Goal: Information Seeking & Learning: Learn about a topic

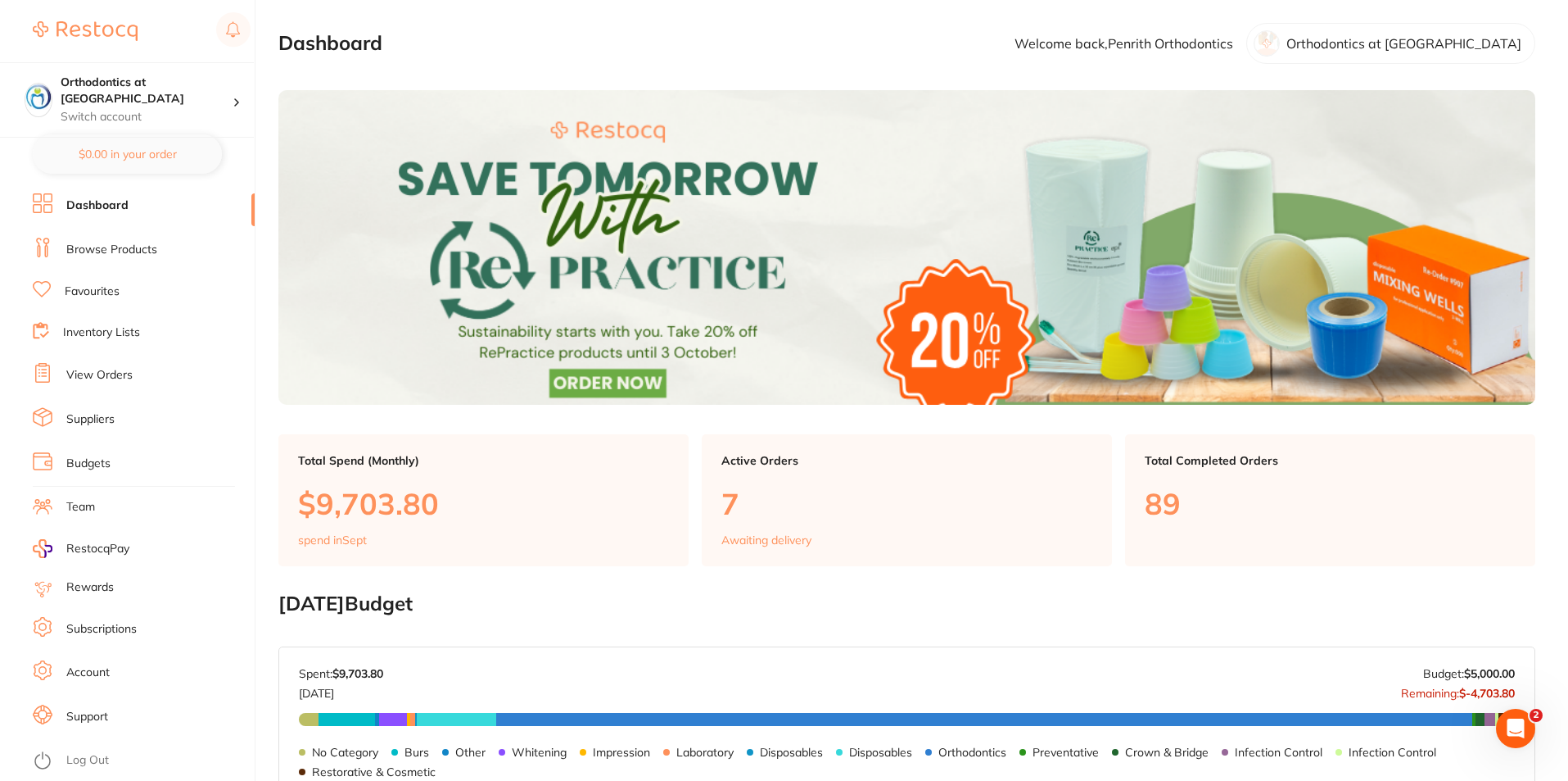
click at [103, 243] on link "Browse Products" at bounding box center [112, 249] width 91 height 16
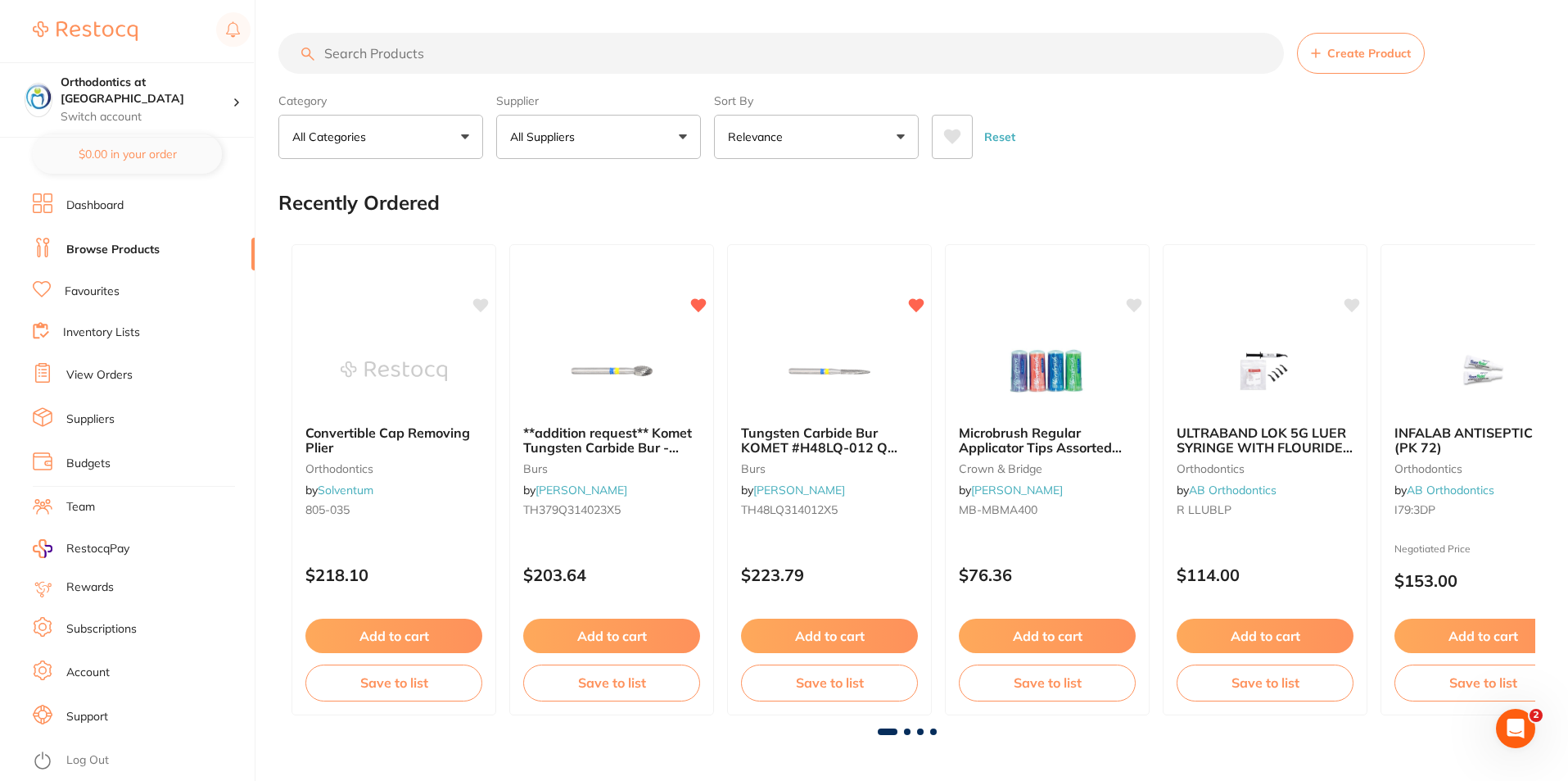
click at [354, 51] on input "search" at bounding box center [781, 52] width 1006 height 41
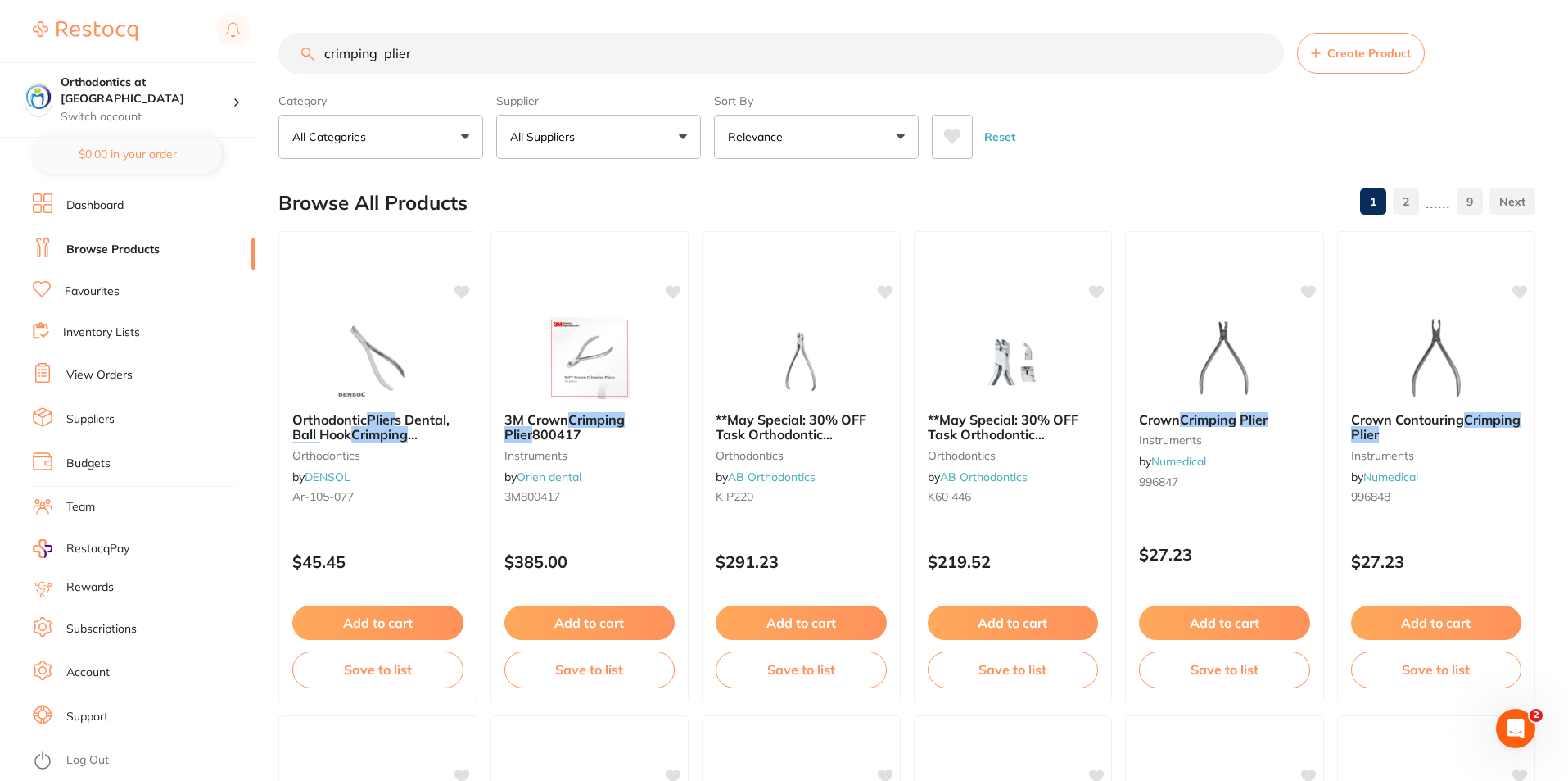
type input "crimping plier"
click at [395, 419] on em "Plier" at bounding box center [380, 418] width 28 height 16
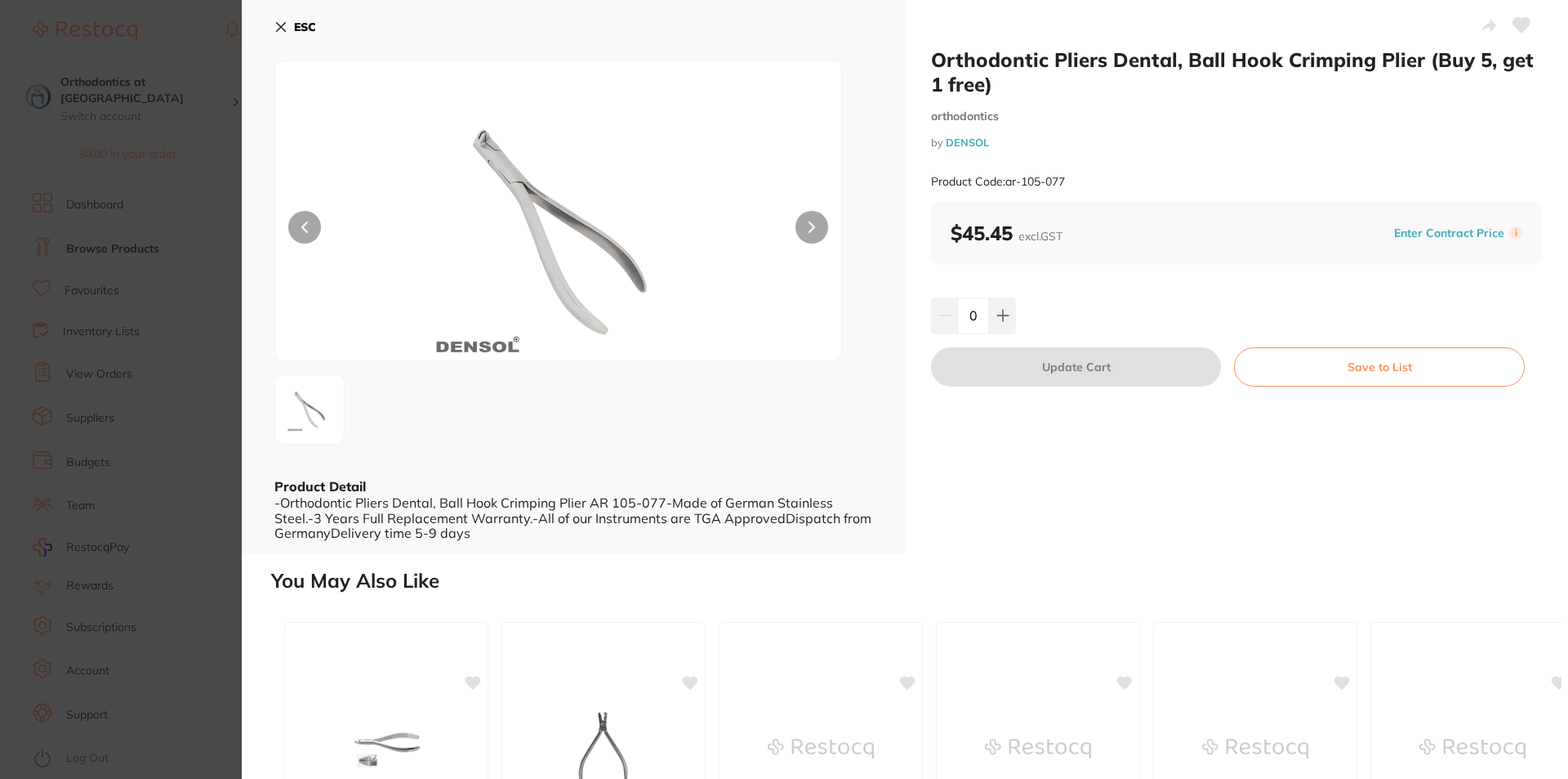
click at [281, 23] on icon at bounding box center [281, 27] width 13 height 13
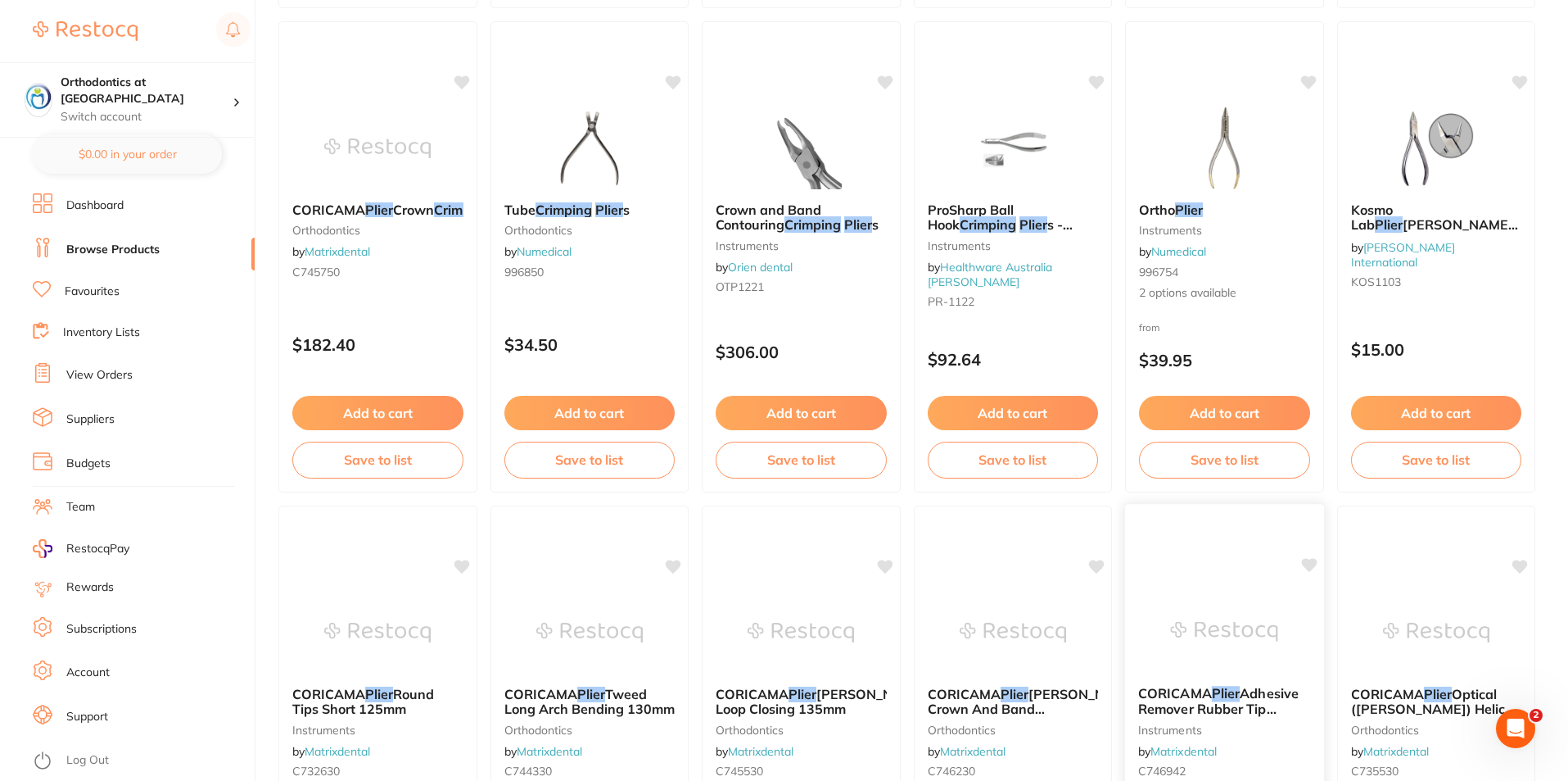
scroll to position [683, 0]
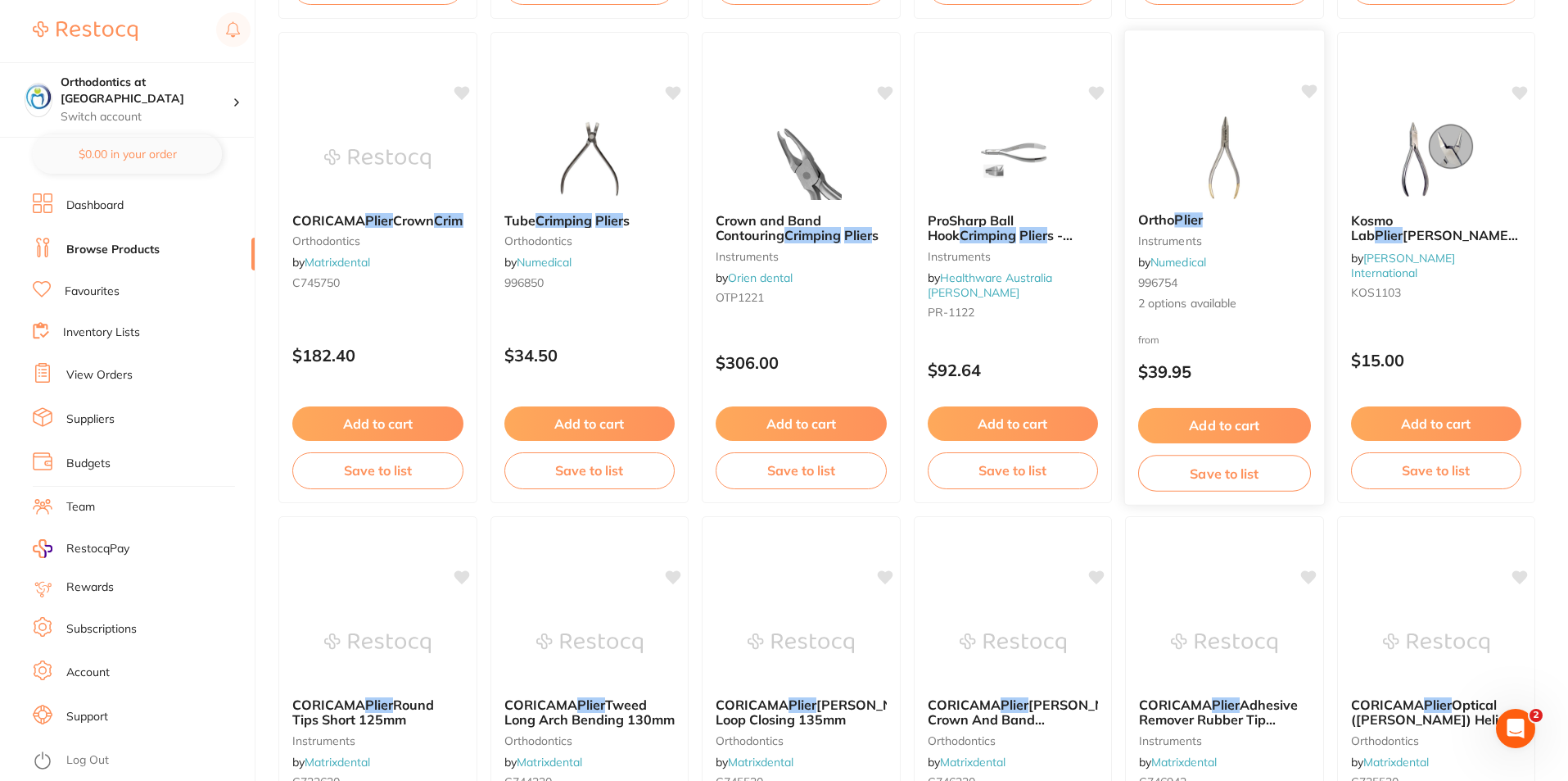
click at [1170, 232] on div "Ortho Plier instruments by Numedical 996754 2 options available" at bounding box center [1224, 262] width 199 height 126
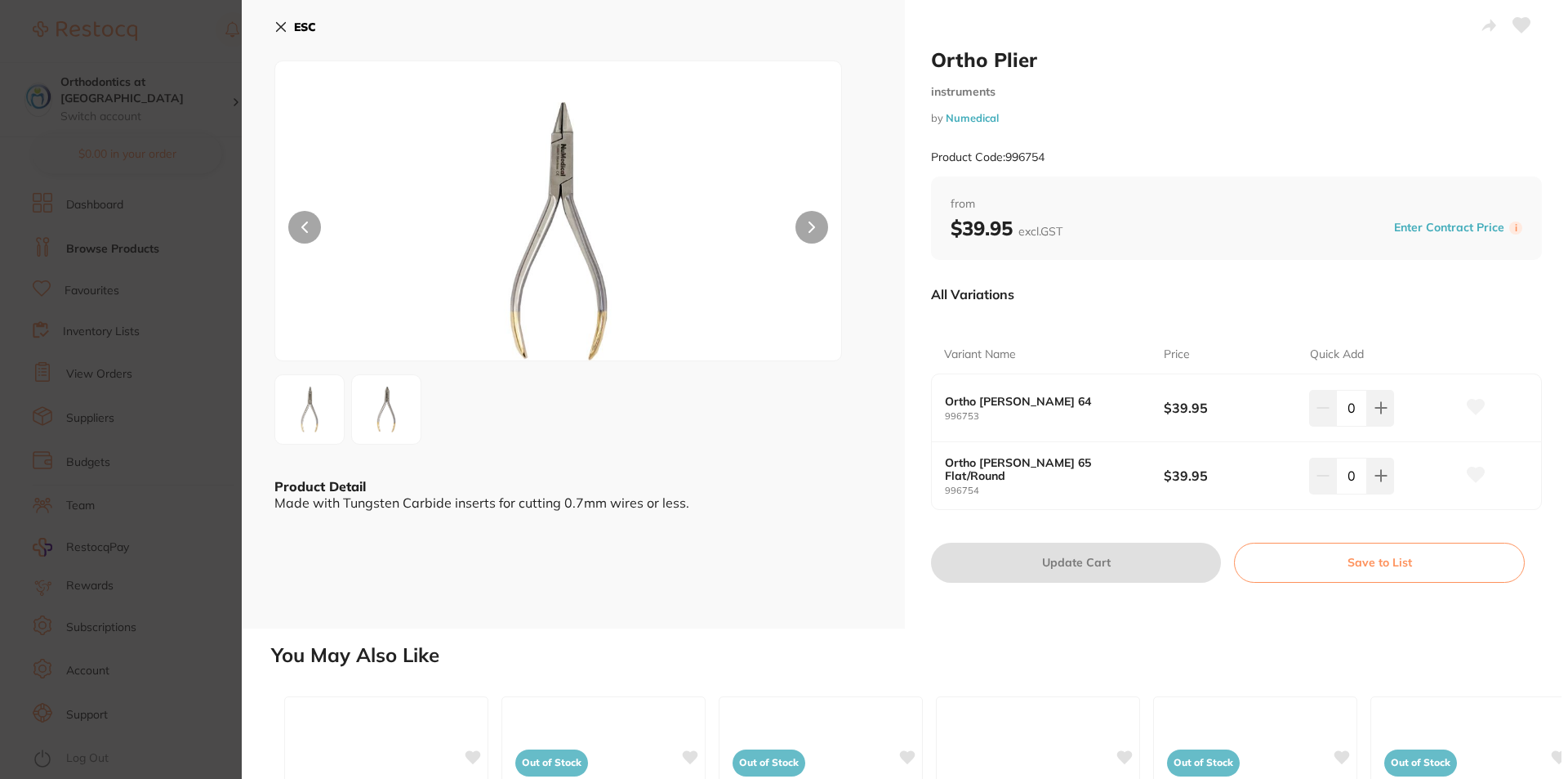
click at [380, 399] on img at bounding box center [386, 409] width 59 height 59
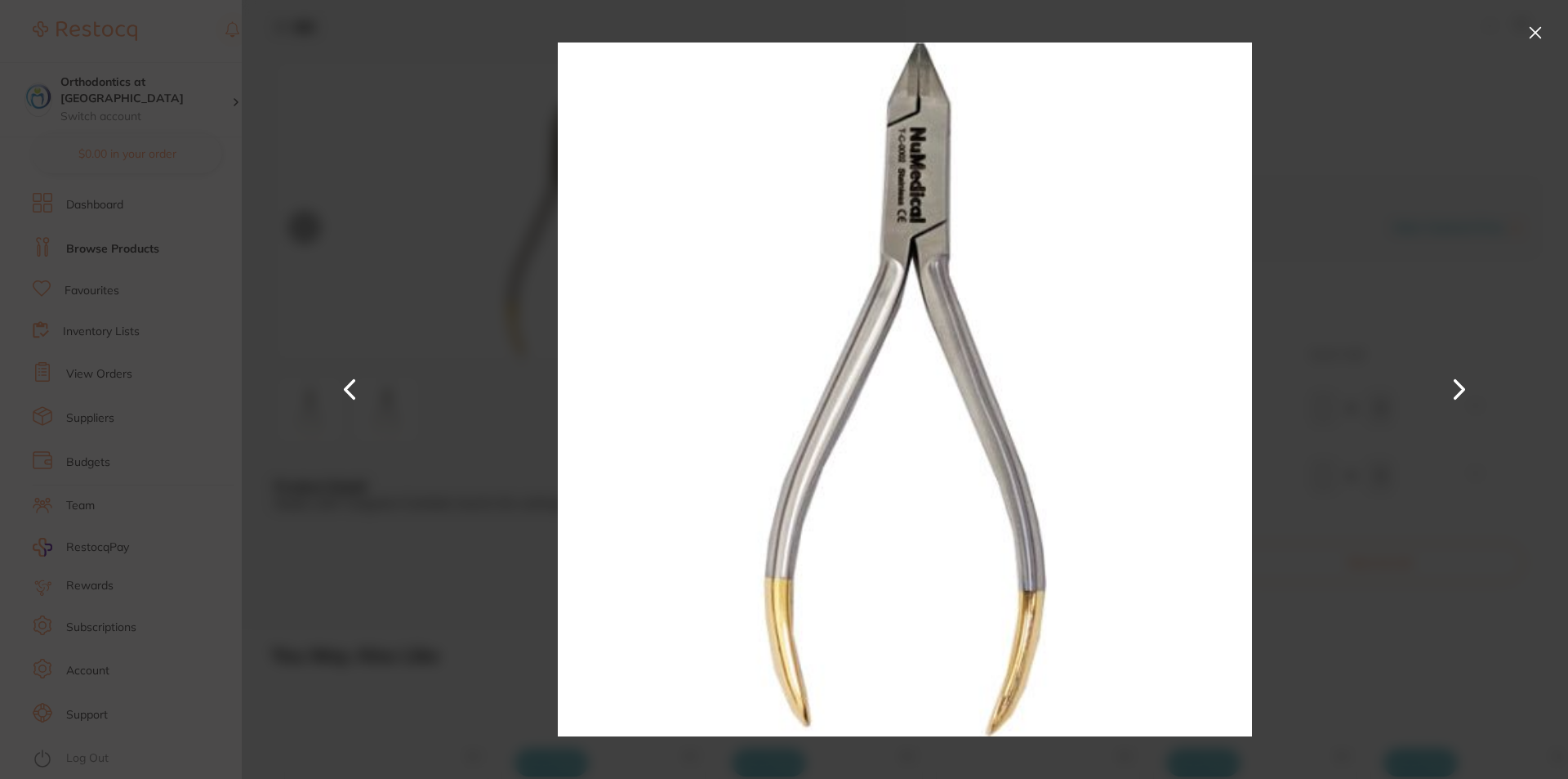
click at [1460, 387] on button at bounding box center [1459, 389] width 39 height 390
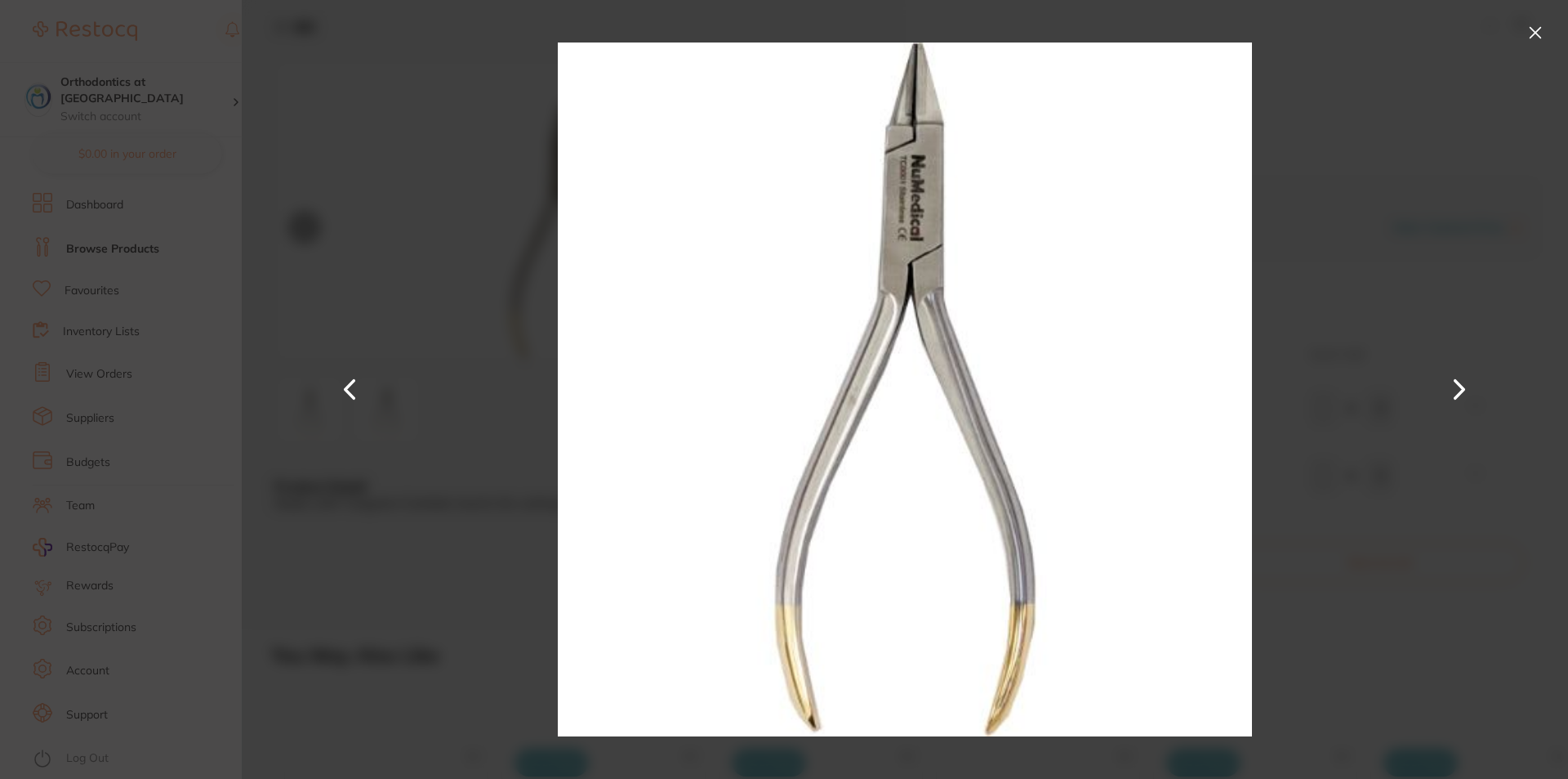
click at [1460, 387] on button at bounding box center [1459, 389] width 39 height 390
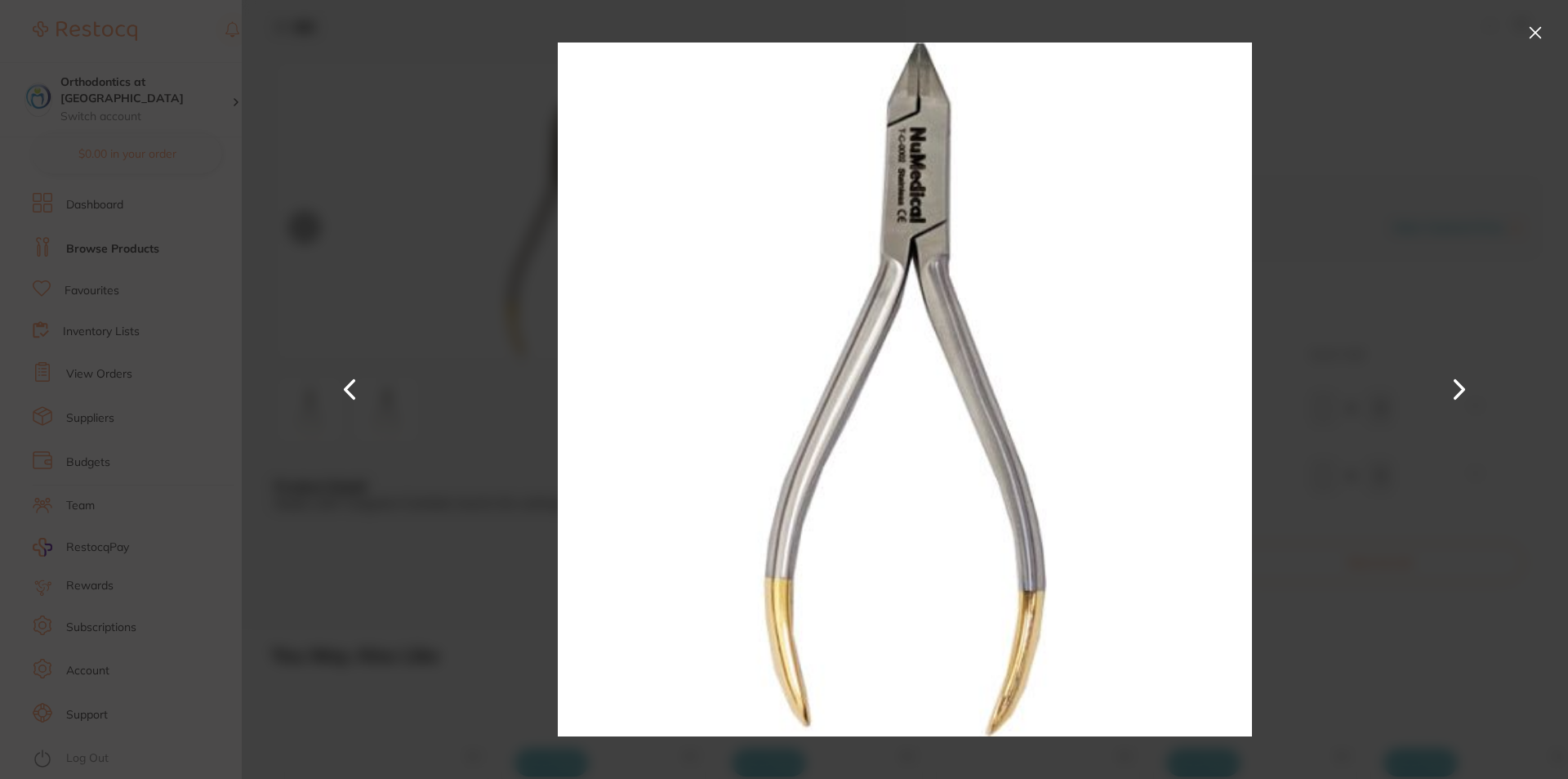
click at [346, 392] on button at bounding box center [350, 389] width 39 height 390
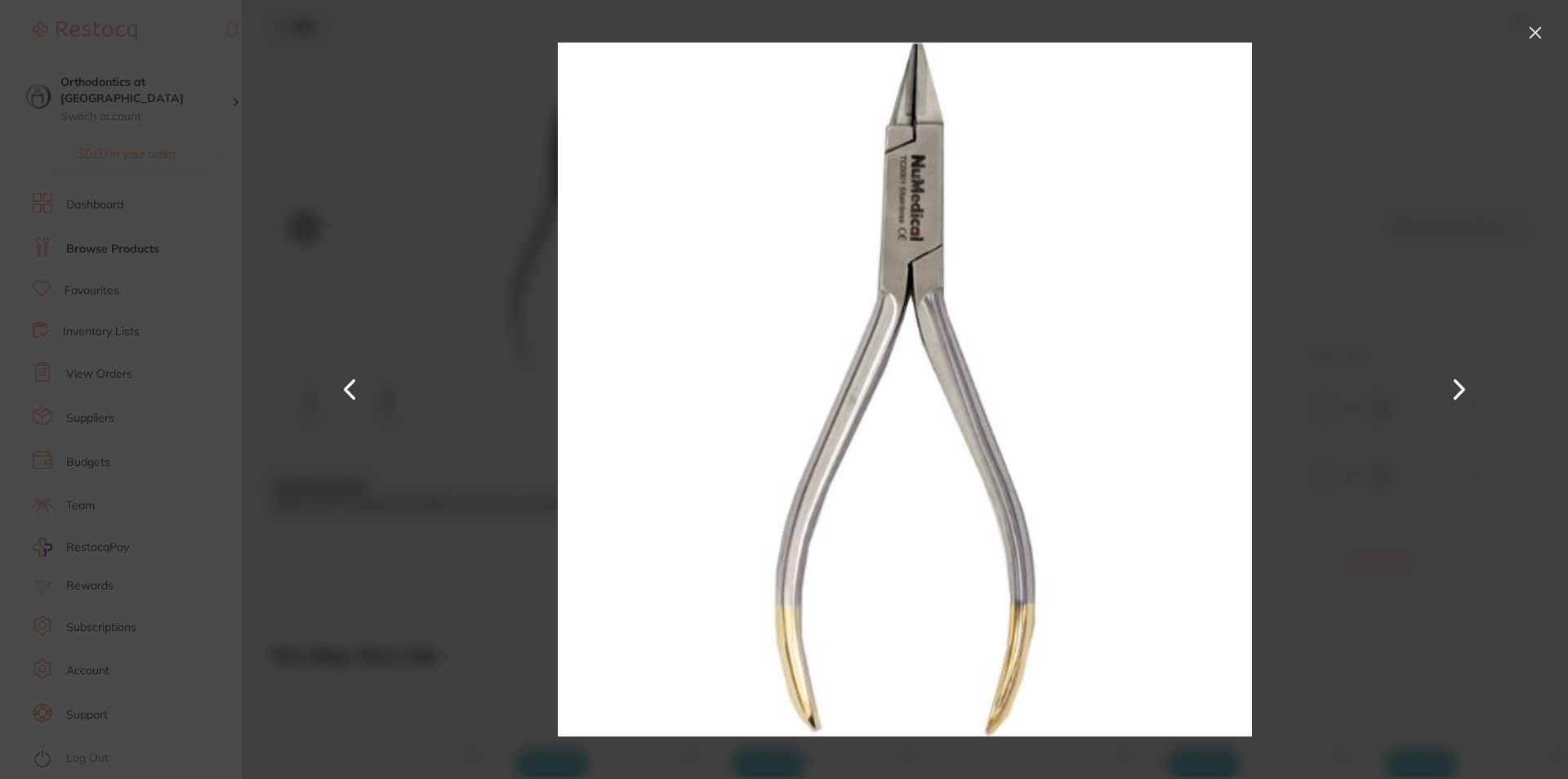
click at [1326, 282] on div at bounding box center [904, 389] width 1326 height 779
click at [1464, 389] on button at bounding box center [1459, 389] width 39 height 390
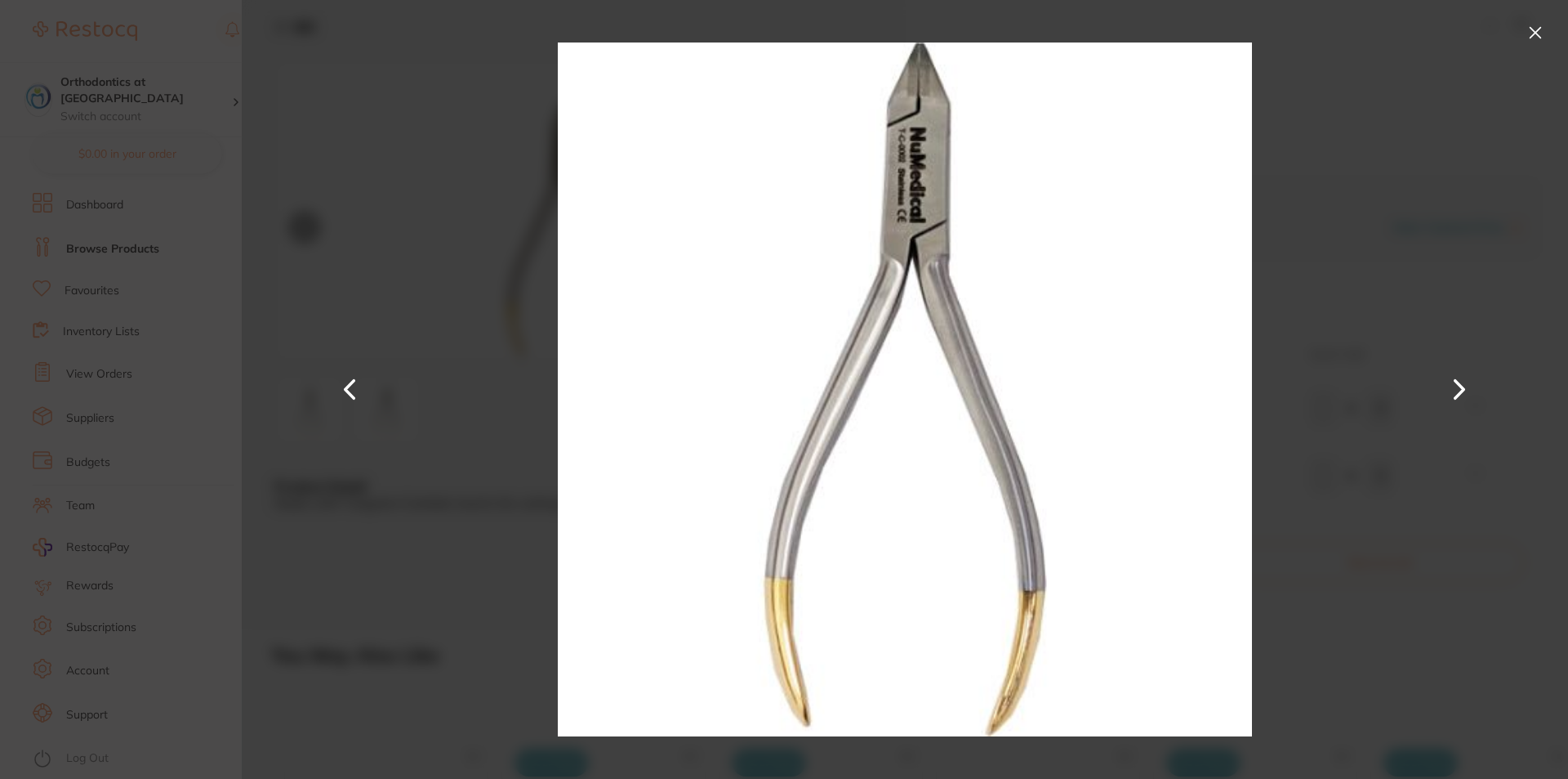
click at [1464, 389] on button at bounding box center [1459, 389] width 39 height 390
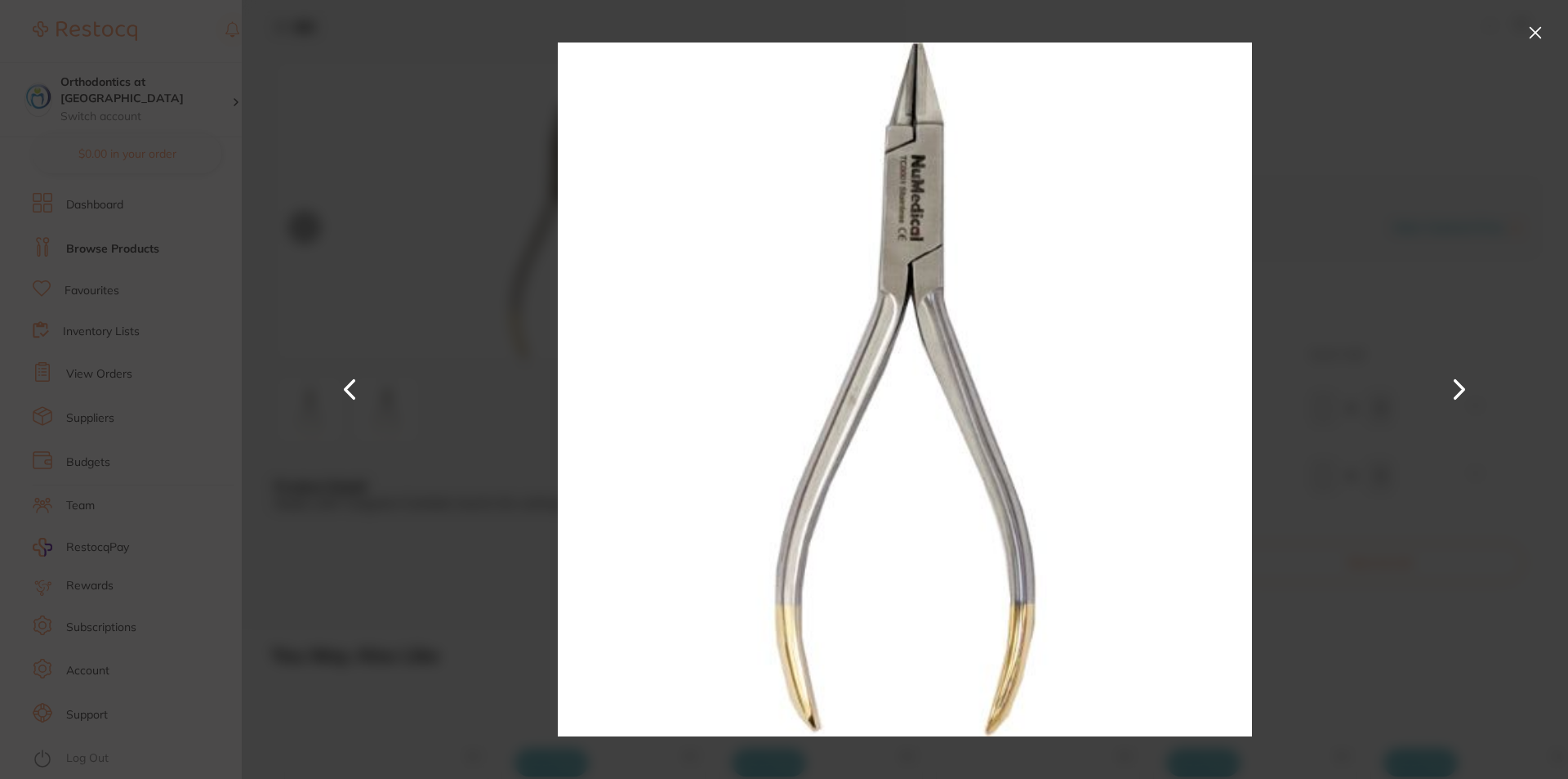
click at [1539, 28] on button at bounding box center [1535, 32] width 26 height 26
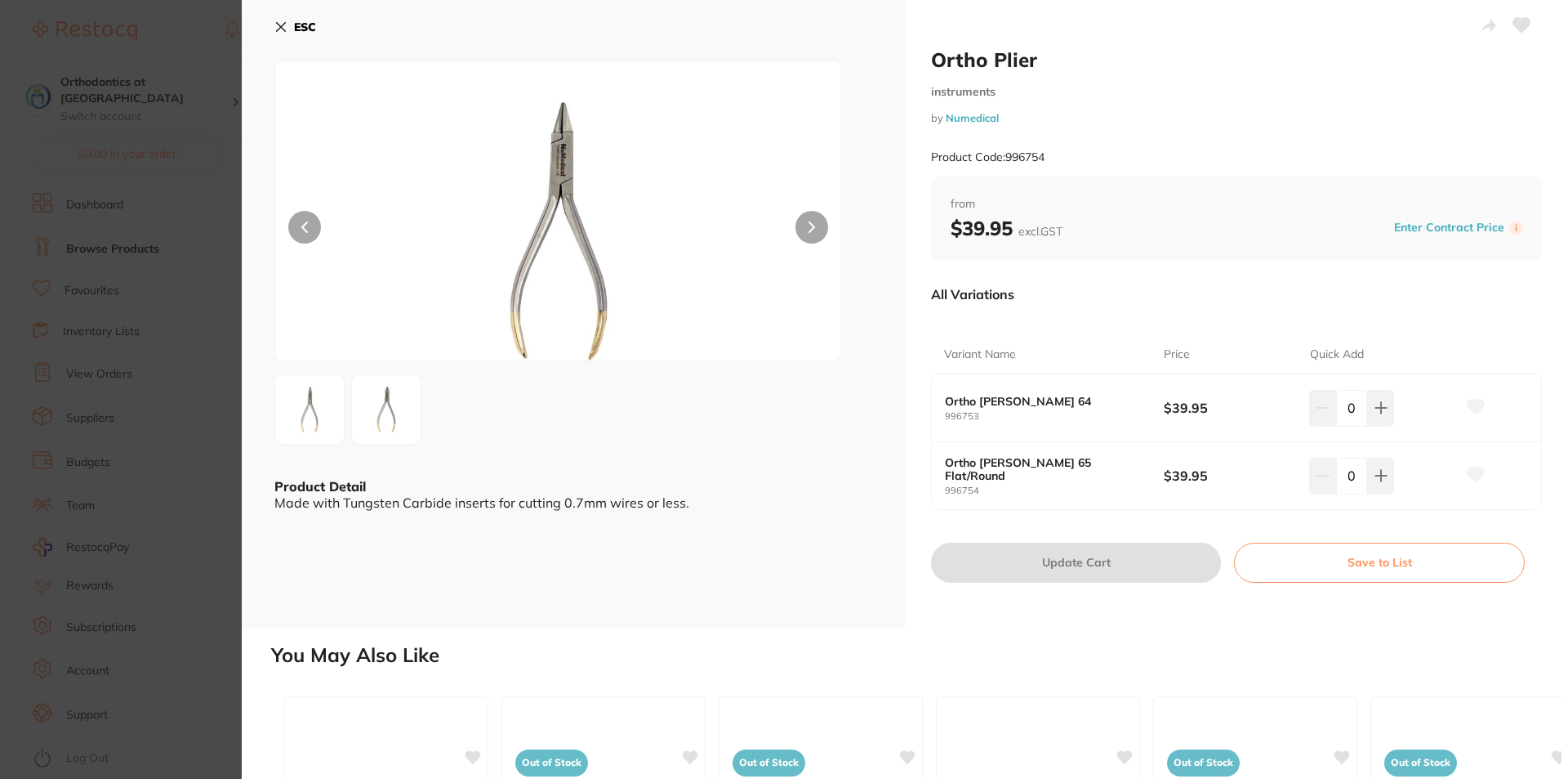
click at [279, 21] on icon at bounding box center [281, 27] width 13 height 13
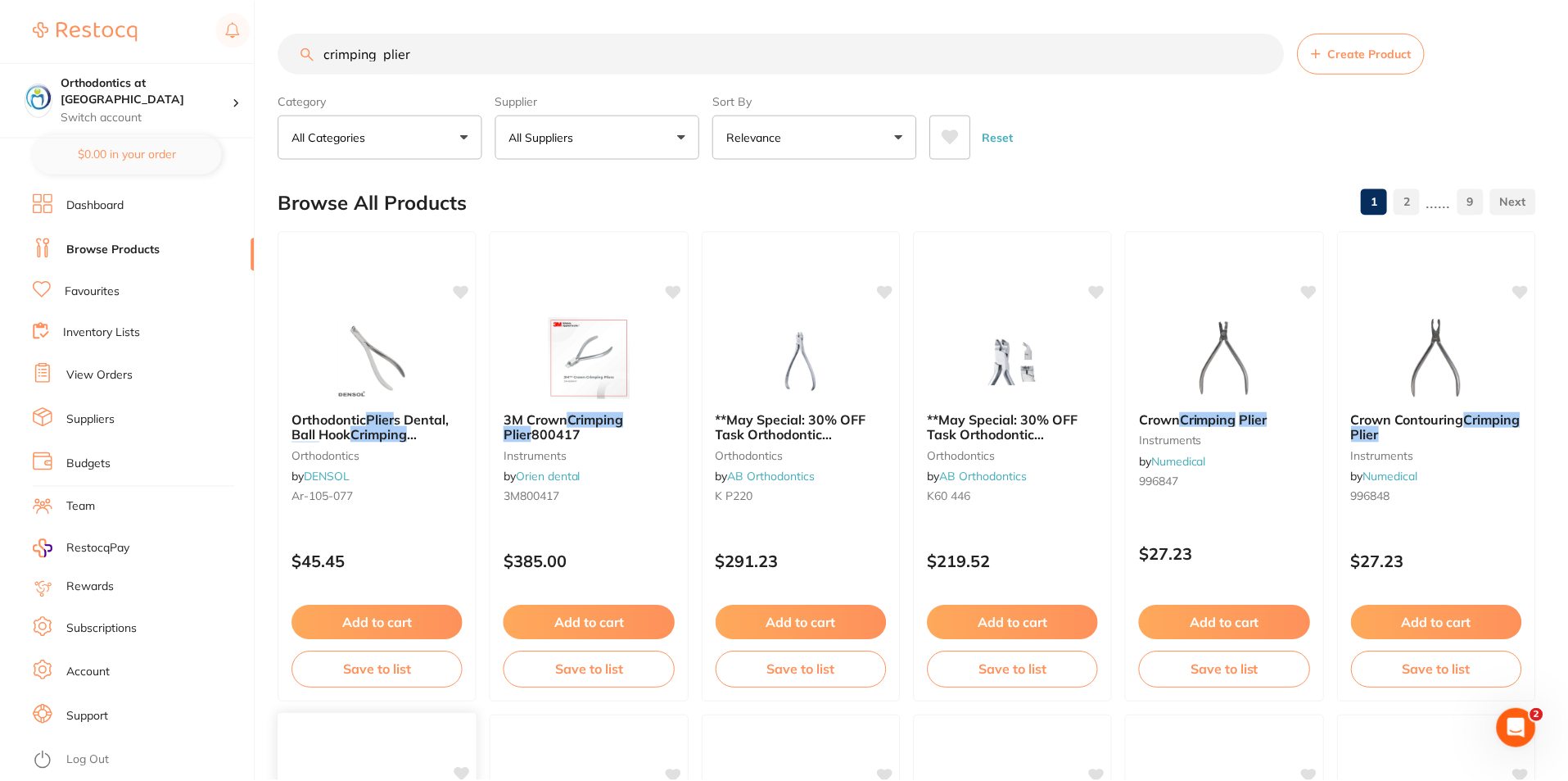
scroll to position [683, 0]
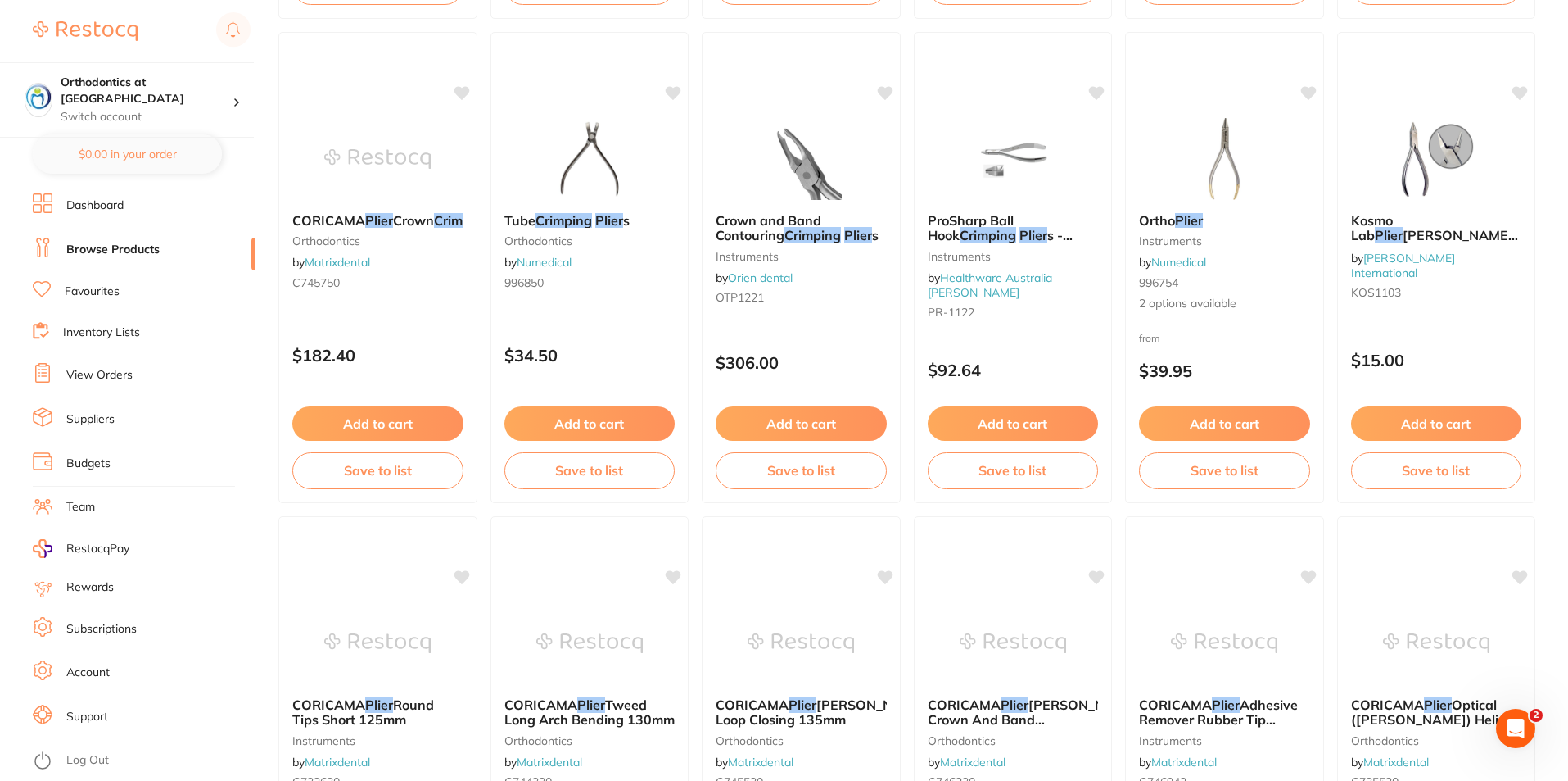
click at [1013, 220] on span "ProSharp Ball Hook" at bounding box center [970, 227] width 86 height 31
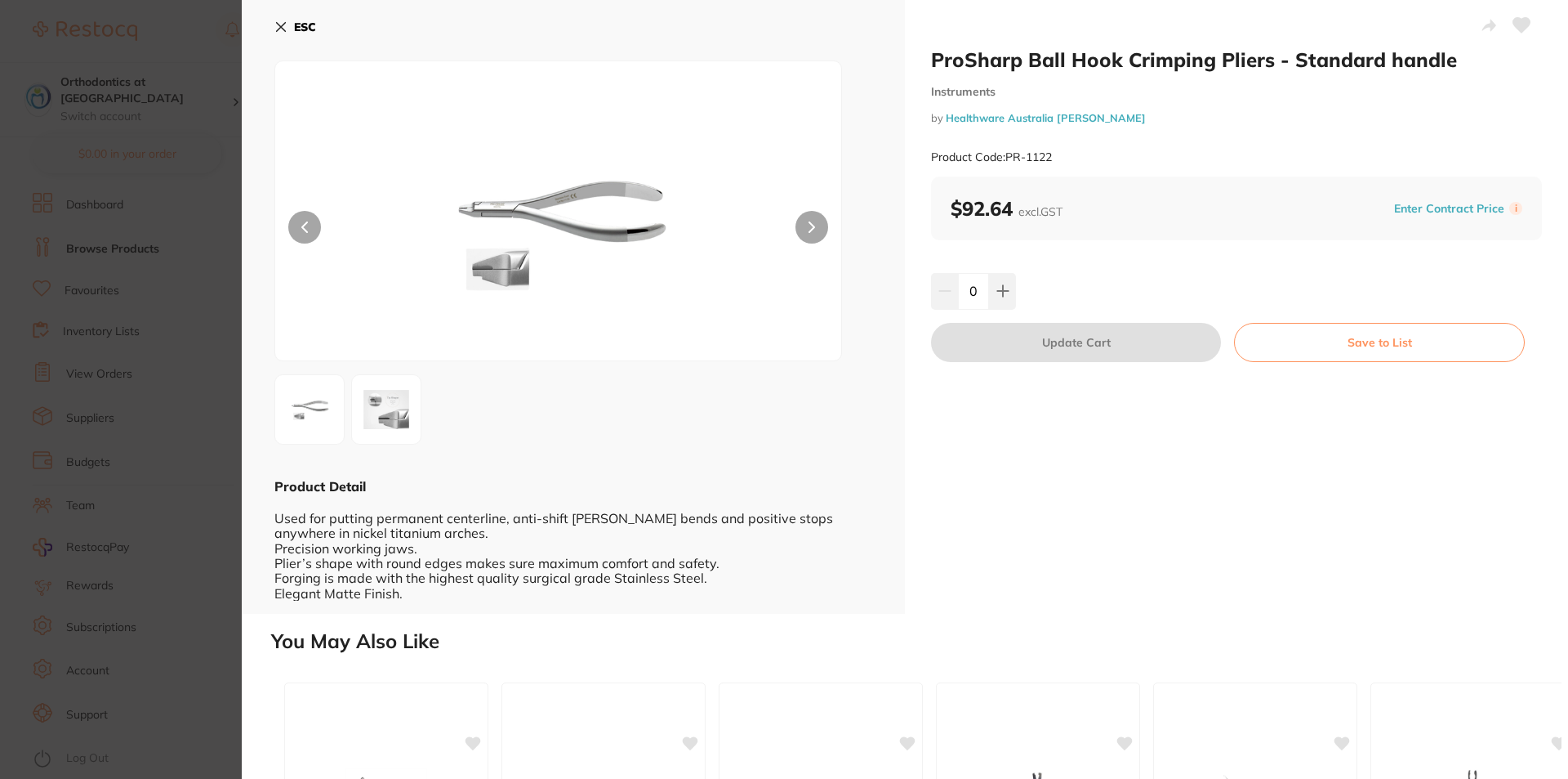
click at [500, 268] on img at bounding box center [558, 230] width 339 height 258
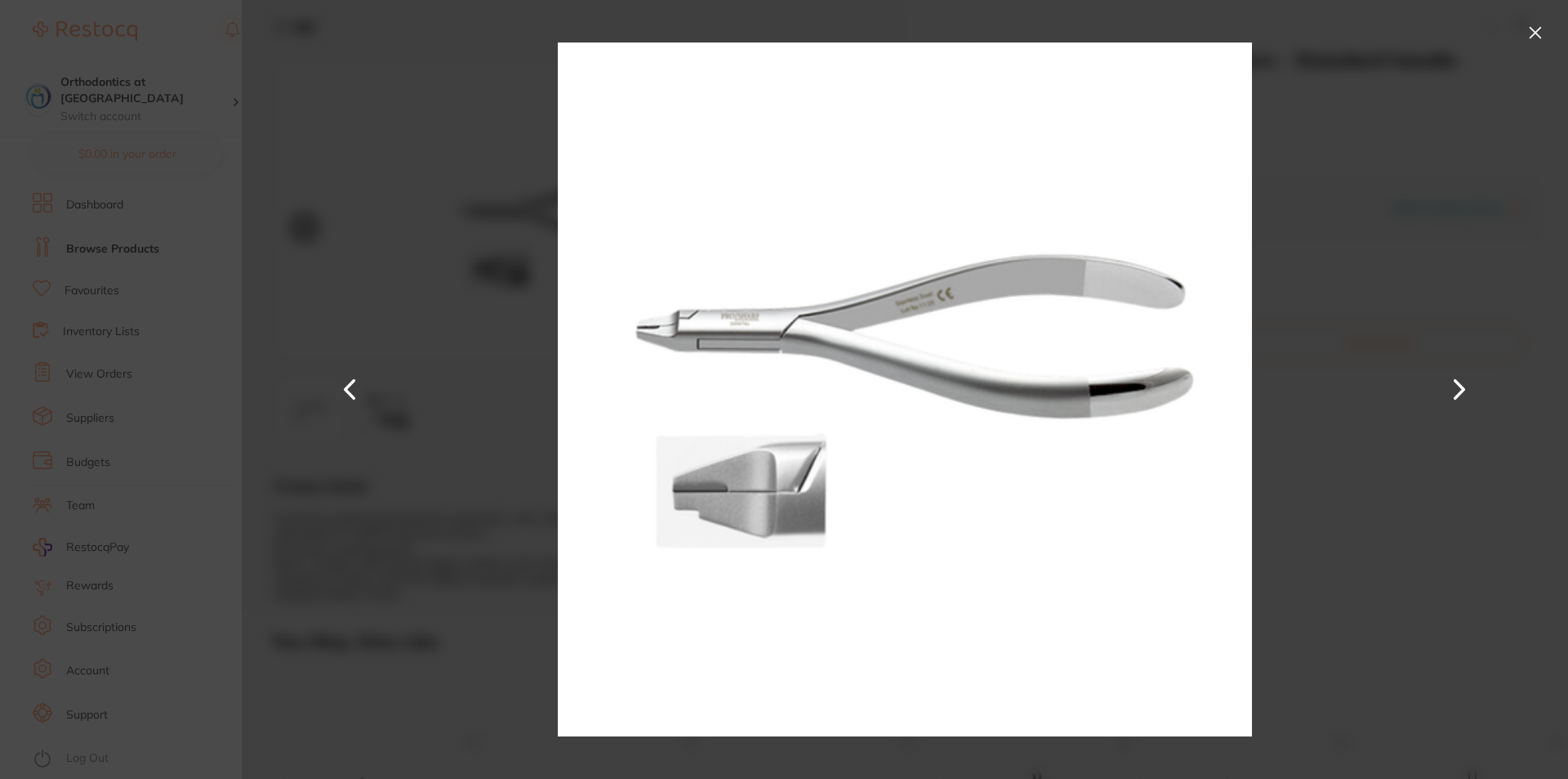
click at [1535, 29] on button at bounding box center [1535, 32] width 26 height 26
